Goal: Find contact information: Find contact information

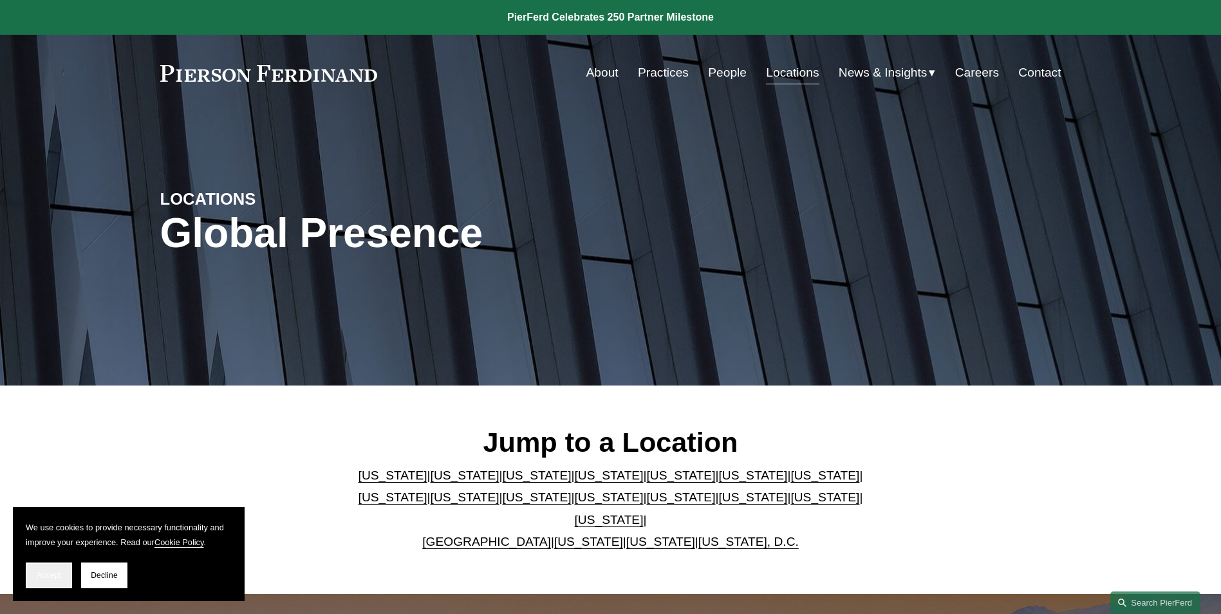
click at [47, 574] on span "Accept" at bounding box center [49, 575] width 24 height 9
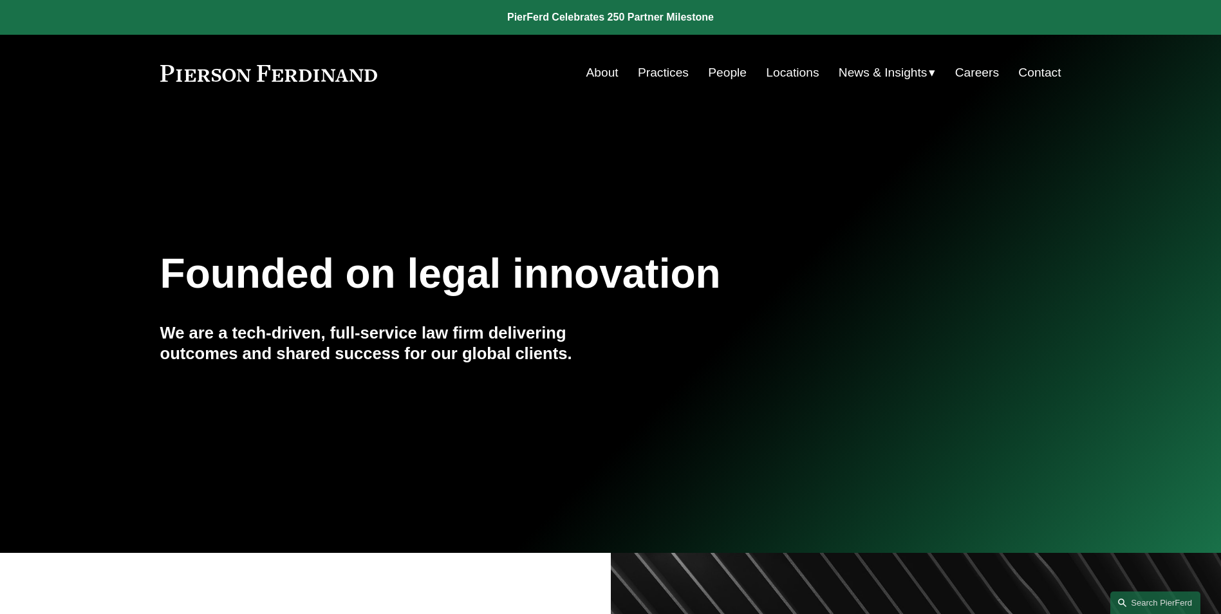
click at [783, 72] on link "Locations" at bounding box center [792, 73] width 53 height 24
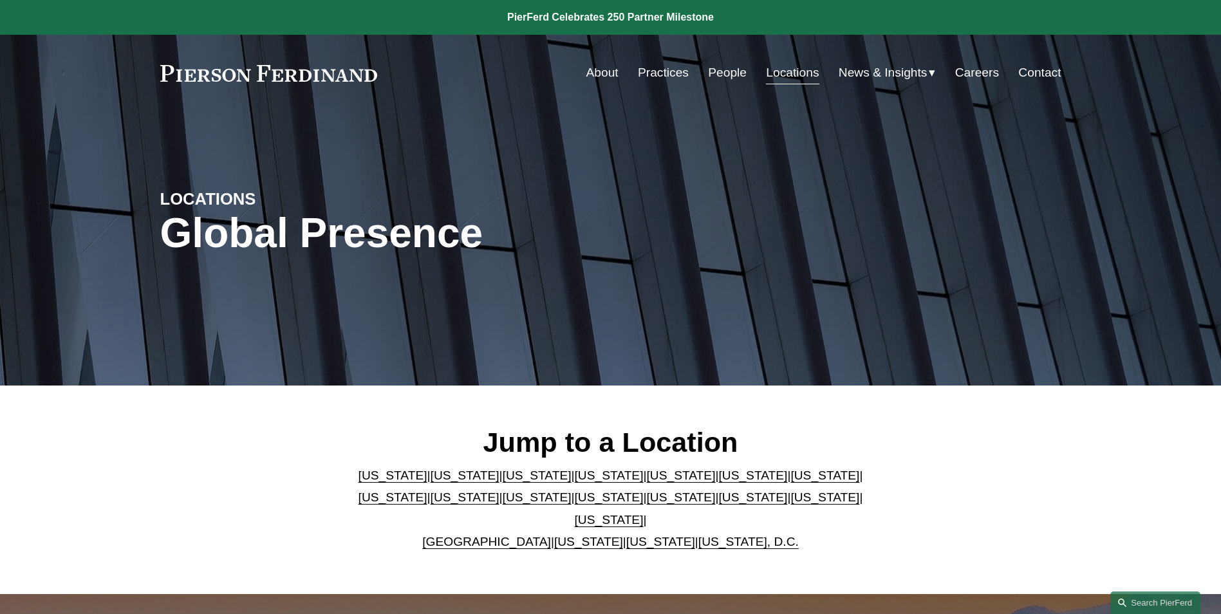
click at [644, 513] on link "Texas" at bounding box center [609, 520] width 69 height 14
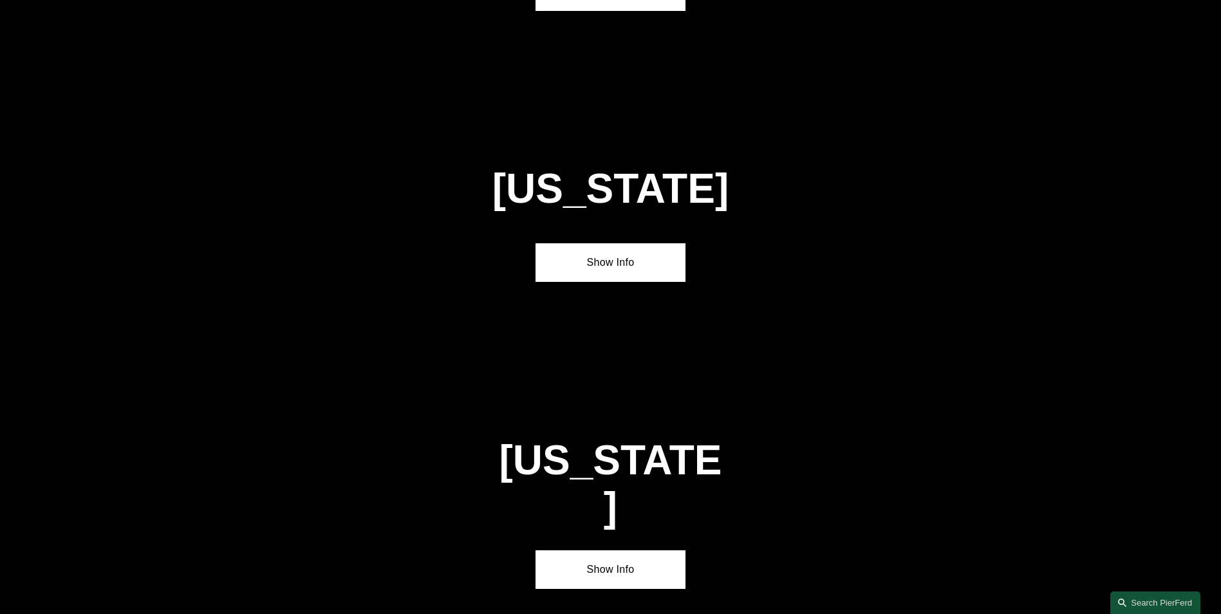
scroll to position [4386, 0]
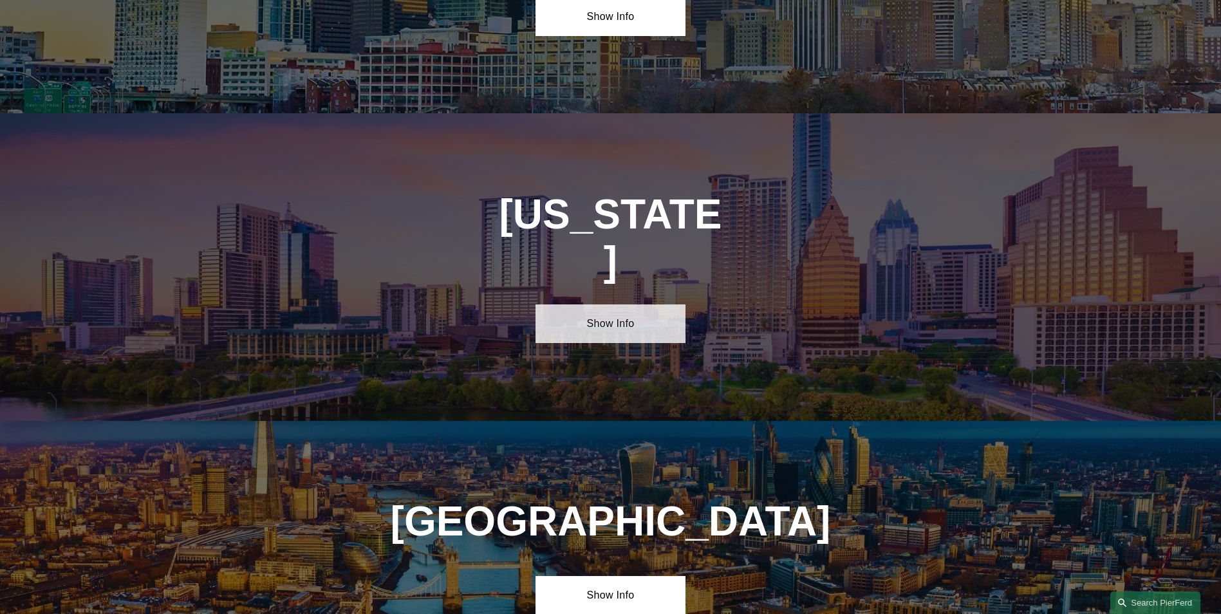
click at [590, 305] on link "Show Info" at bounding box center [611, 324] width 150 height 39
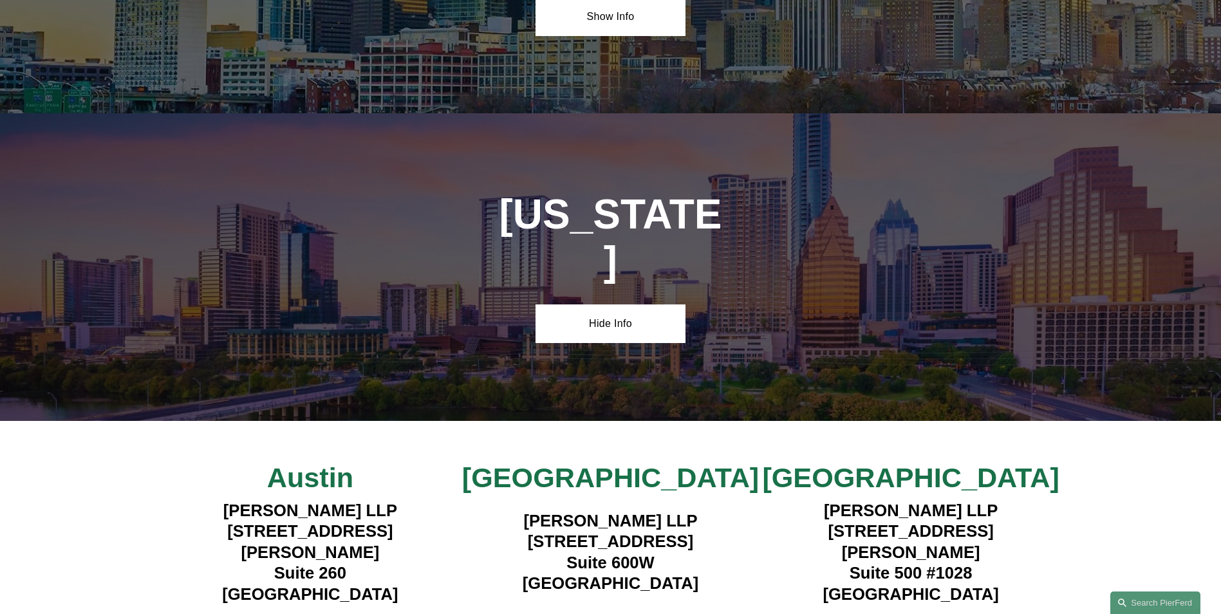
drag, startPoint x: 511, startPoint y: 383, endPoint x: 717, endPoint y: 393, distance: 206.9
click at [717, 511] on h4 "Pierson Ferdinand LLP 1341 W. Mockingbird Lane Suite 600W Dallas, TX 75247" at bounding box center [610, 553] width 301 height 84
copy h4 "1341 W. Mockingbird Lane"
drag, startPoint x: 569, startPoint y: 409, endPoint x: 655, endPoint y: 411, distance: 85.6
click at [655, 511] on h4 "Pierson Ferdinand LLP 1341 W. Mockingbird Lane Suite 600W Dallas, TX 75247" at bounding box center [610, 553] width 301 height 84
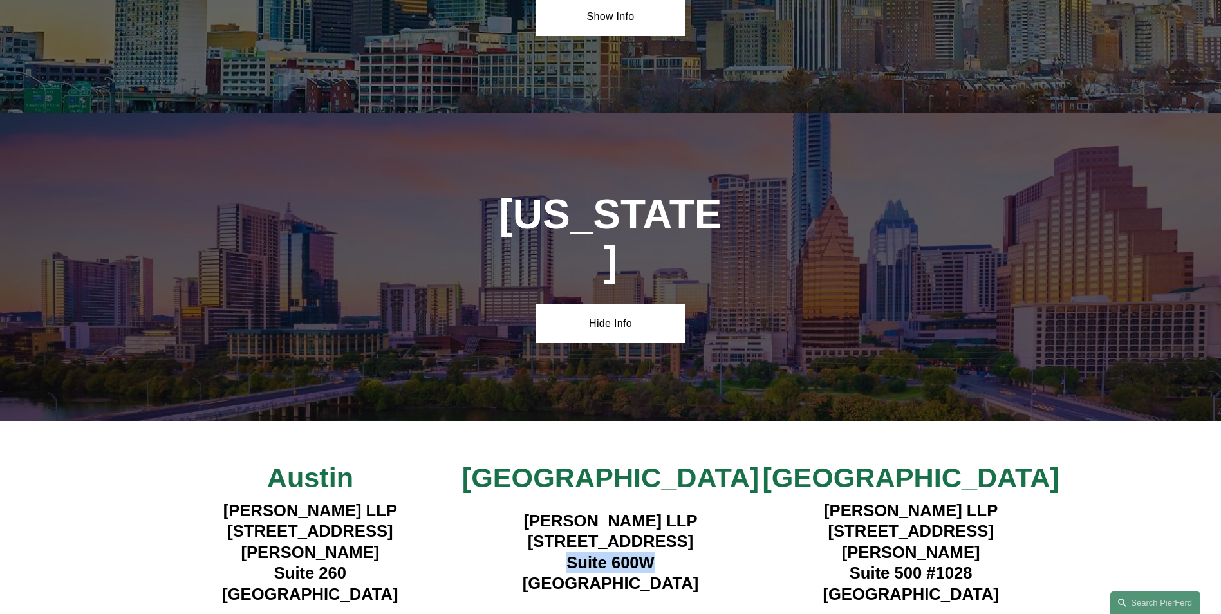
copy h4 "Suite 600W"
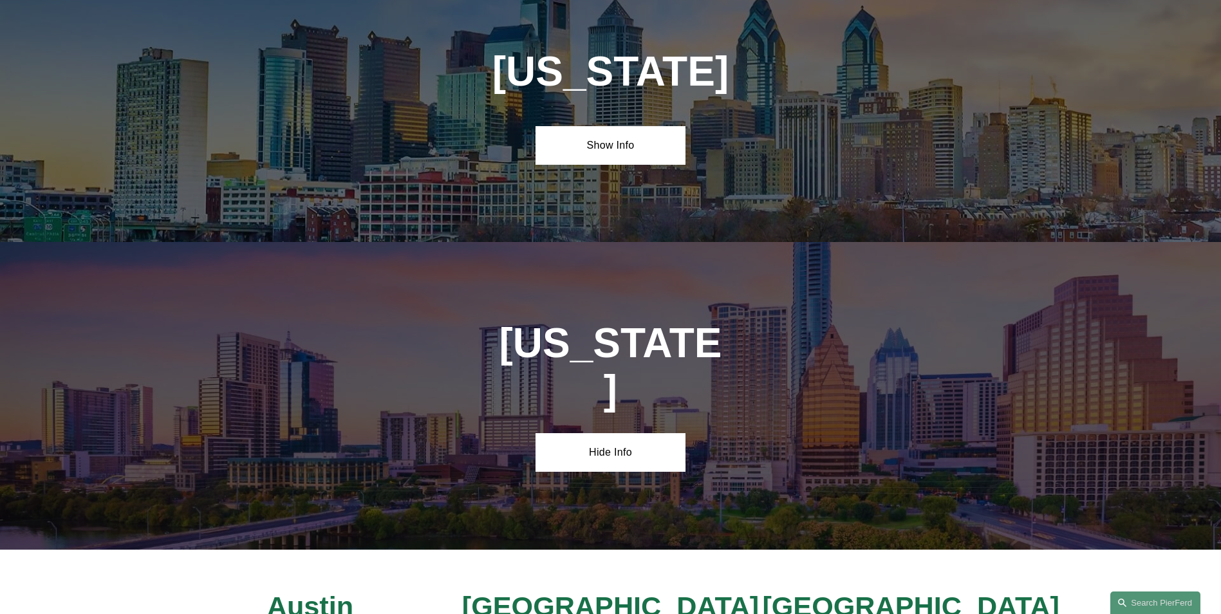
scroll to position [4450, 0]
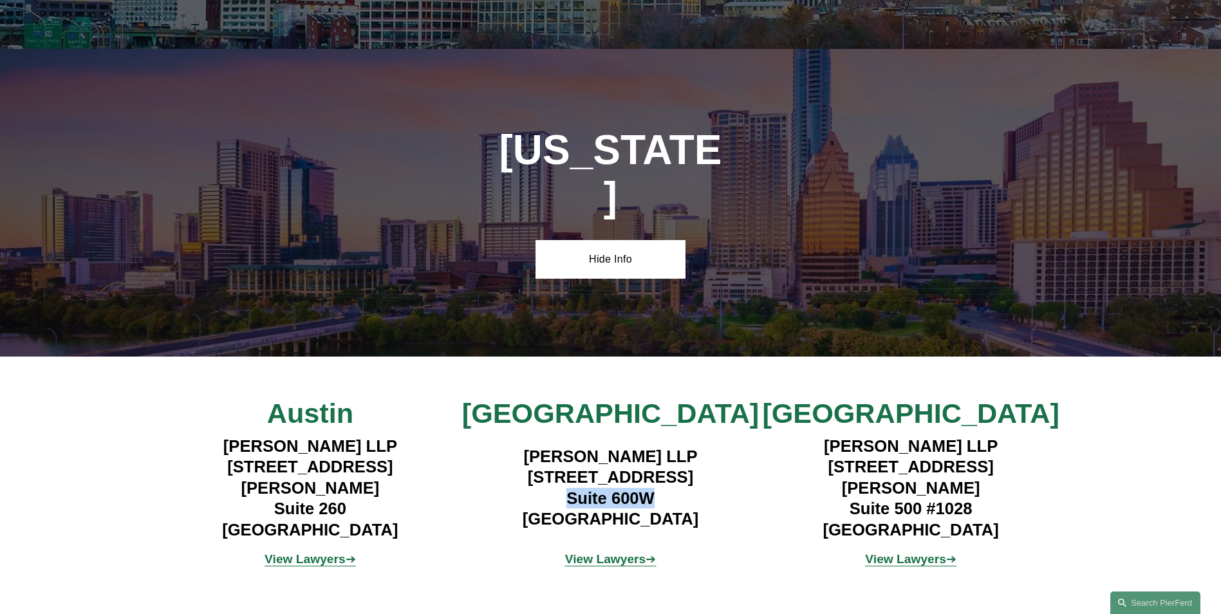
click at [594, 552] on strong "View Lawyers" at bounding box center [605, 559] width 81 height 14
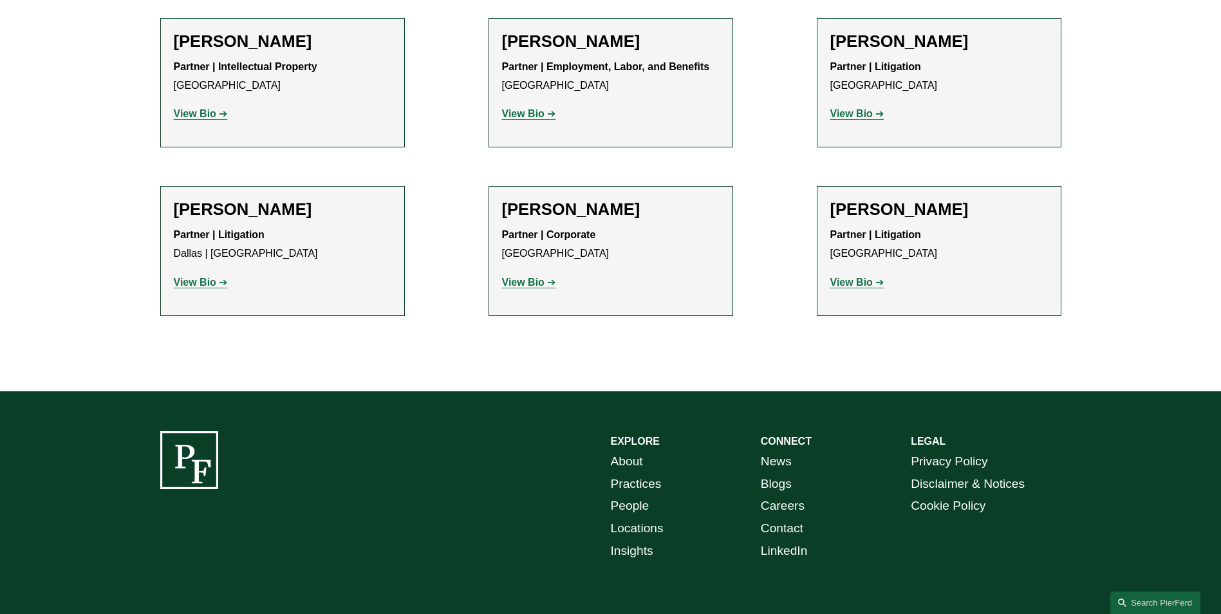
scroll to position [825, 0]
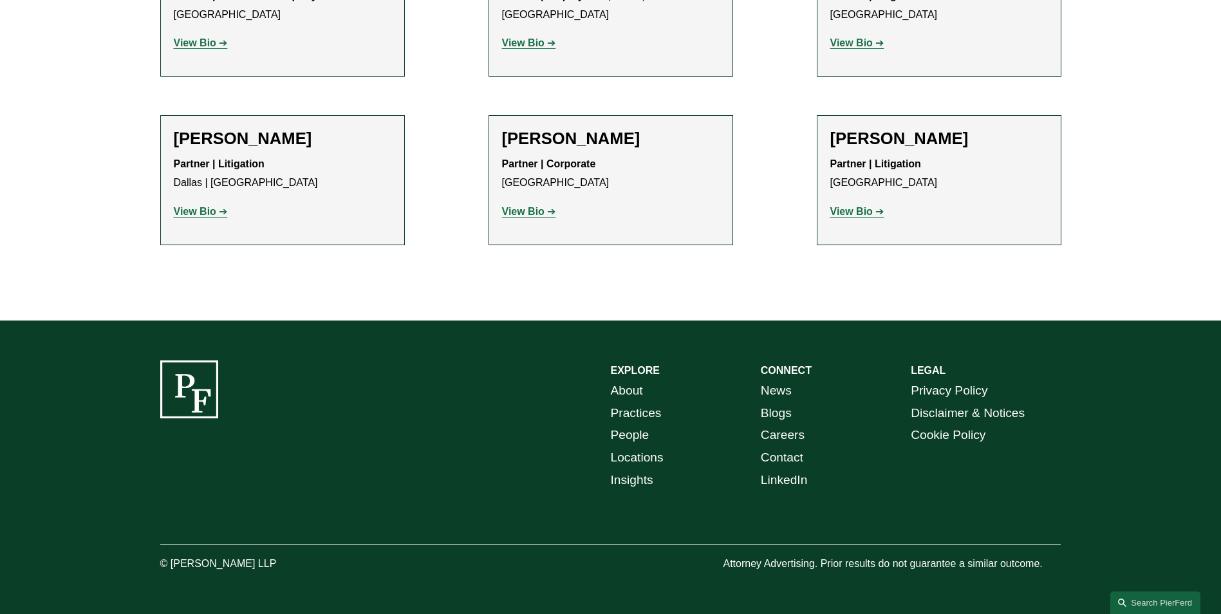
click at [776, 455] on link "Contact" at bounding box center [782, 458] width 42 height 23
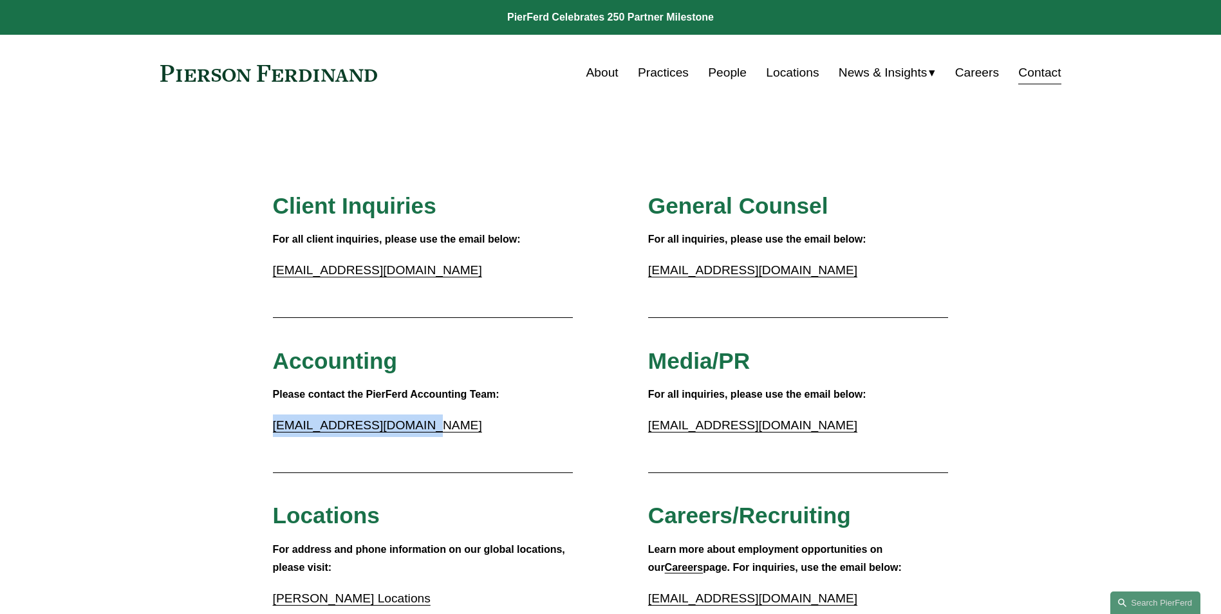
drag, startPoint x: 269, startPoint y: 426, endPoint x: 418, endPoint y: 436, distance: 149.0
copy link "[EMAIL_ADDRESS][DOMAIN_NAME]"
